Goal: Obtain resource: Download file/media

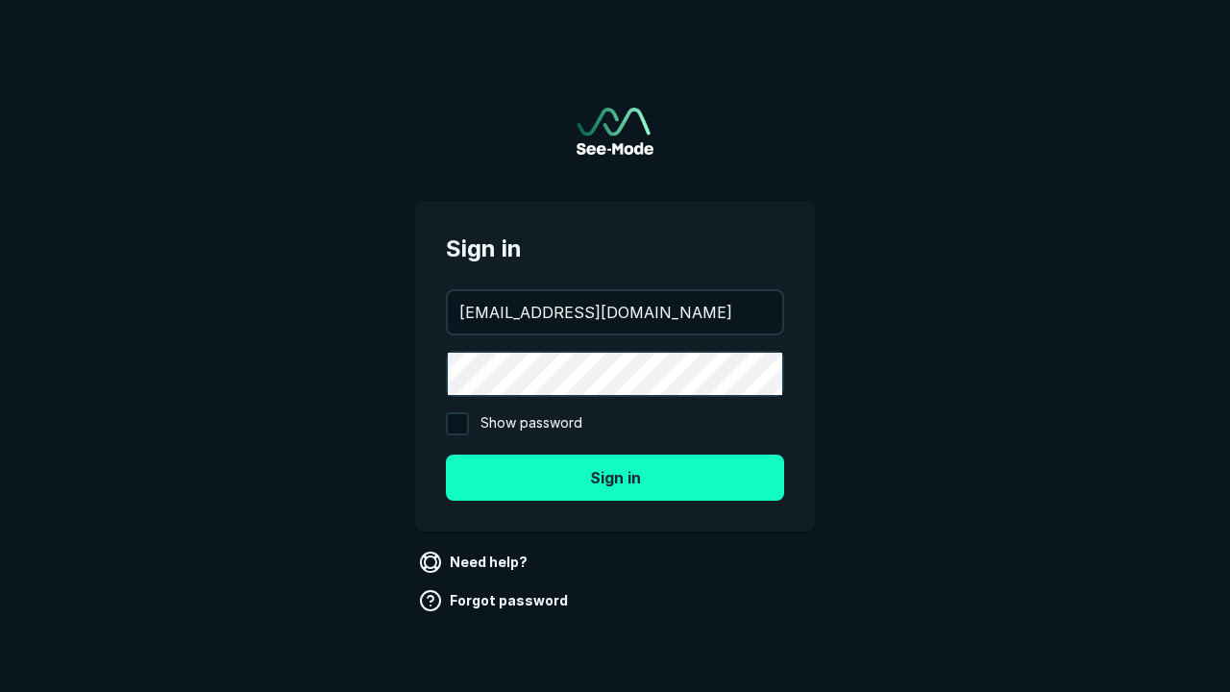
click at [615, 477] on button "Sign in" at bounding box center [615, 478] width 338 height 46
